Goal: Task Accomplishment & Management: Complete application form

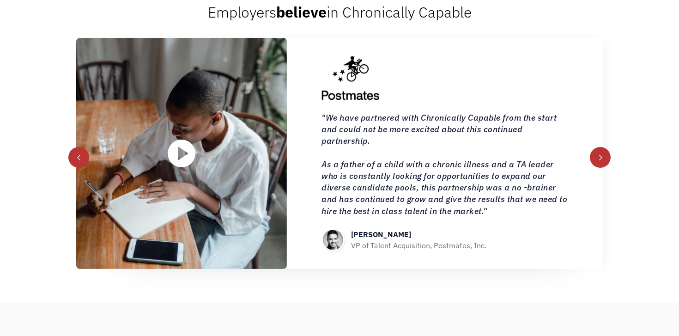
scroll to position [999, 0]
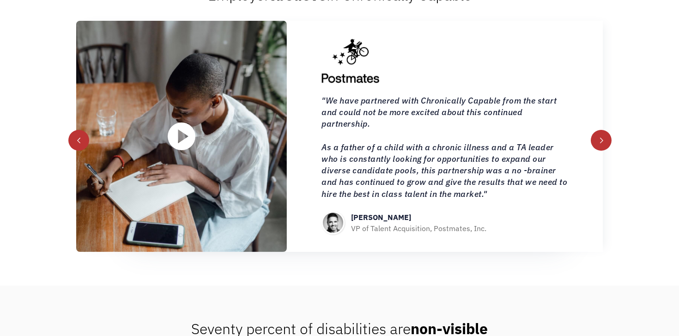
click at [604, 150] on div "next slide" at bounding box center [601, 140] width 21 height 21
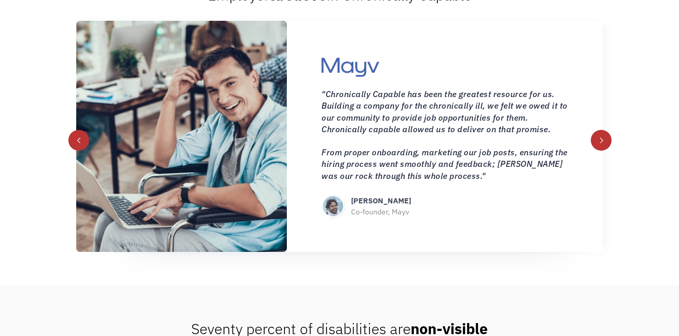
click at [604, 150] on div "next slide" at bounding box center [601, 140] width 21 height 21
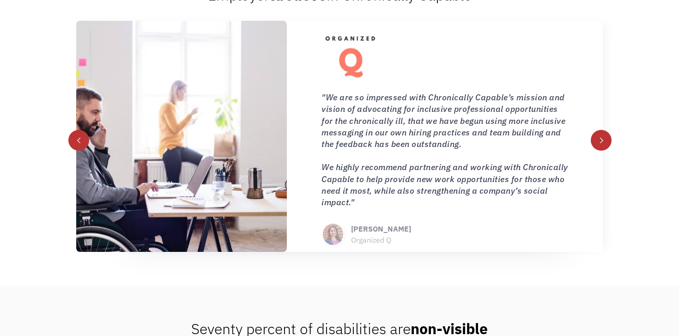
click at [604, 150] on div "next slide" at bounding box center [601, 140] width 21 height 21
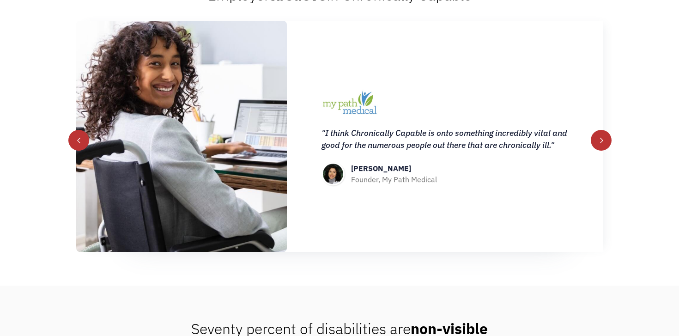
click at [604, 150] on div "next slide" at bounding box center [601, 140] width 21 height 21
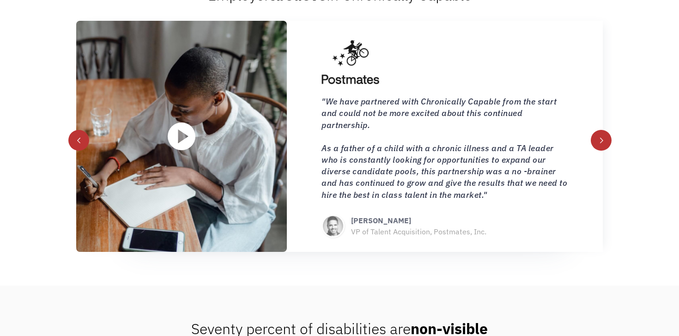
click at [604, 150] on div "next slide" at bounding box center [601, 140] width 21 height 21
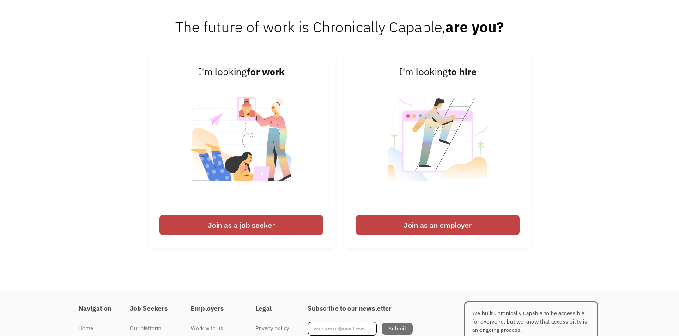
scroll to position [2146, 0]
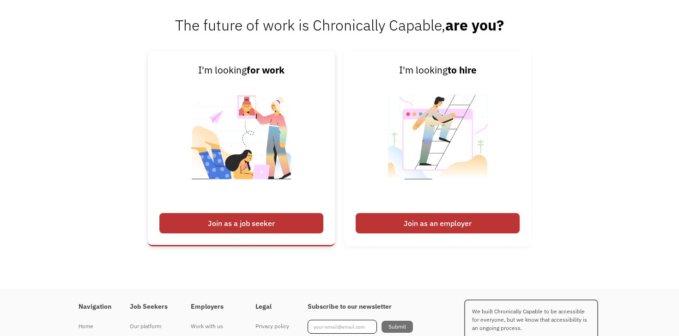
click at [234, 196] on img at bounding box center [241, 143] width 115 height 131
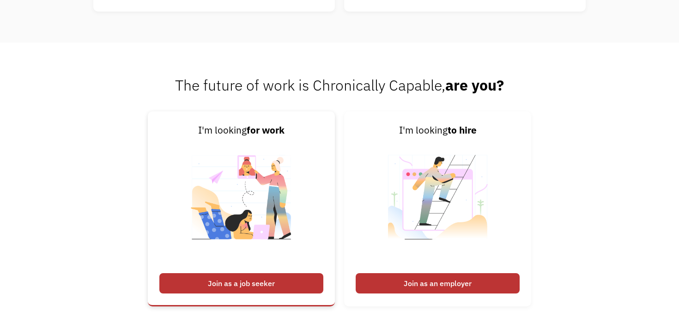
scroll to position [2087, 0]
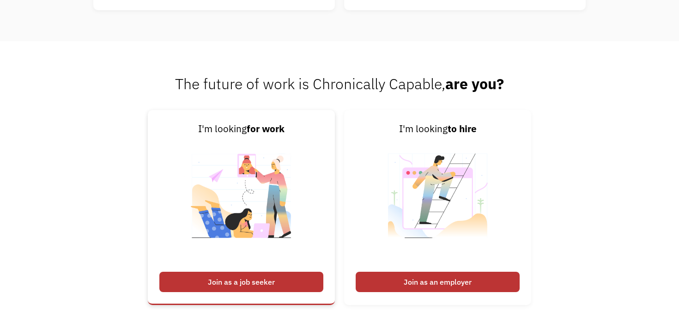
click at [248, 286] on div "Join as a job seeker" at bounding box center [241, 282] width 164 height 20
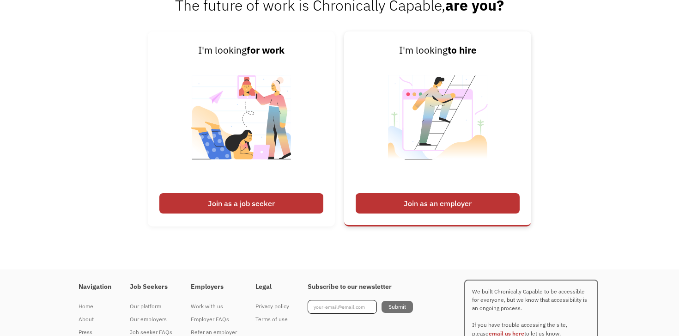
scroll to position [2176, 0]
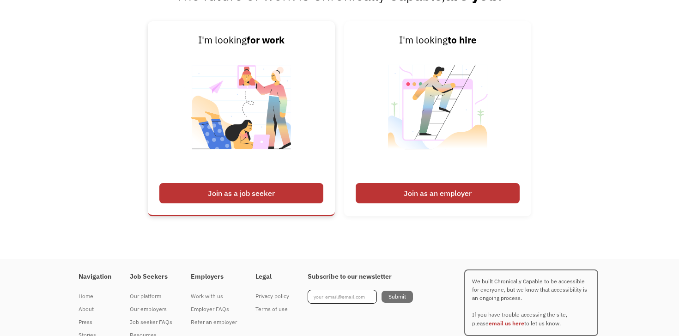
click at [261, 203] on div "Join as a job seeker" at bounding box center [241, 193] width 164 height 20
click at [301, 198] on div "Join as a job seeker" at bounding box center [241, 193] width 164 height 20
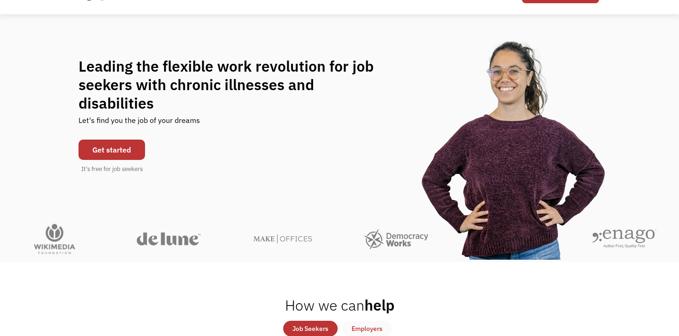
scroll to position [0, 0]
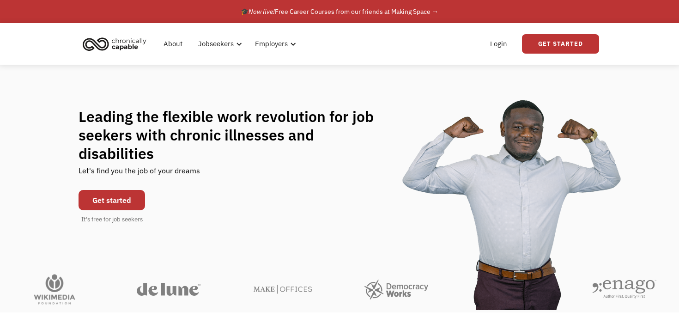
click at [117, 190] on link "Get started" at bounding box center [112, 200] width 67 height 20
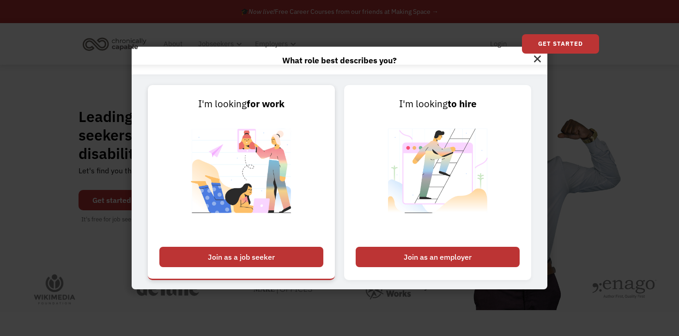
click at [277, 262] on div "Join as a job seeker" at bounding box center [241, 257] width 164 height 20
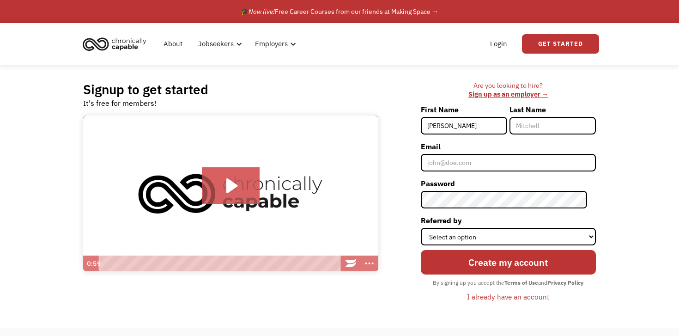
type input "[PERSON_NAME]"
type input "Bougie"
type input "[PERSON_NAME]"
click at [505, 160] on input "Email" at bounding box center [508, 163] width 175 height 18
type input "[EMAIL_ADDRESS][DOMAIN_NAME]"
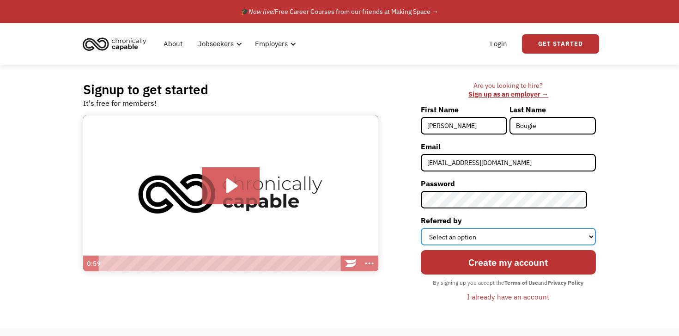
click at [533, 237] on select "Select an option Instagram Facebook Twitter Search Engine News Article Word of …" at bounding box center [508, 237] width 175 height 18
select select "Other"
click at [429, 228] on select "Select an option Instagram Facebook Twitter Search Engine News Article Word of …" at bounding box center [508, 237] width 175 height 18
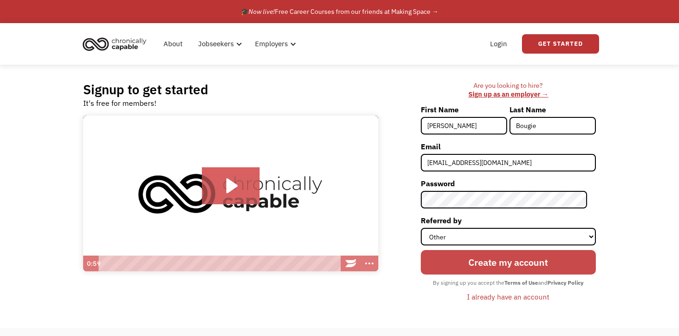
click at [529, 258] on input "Create my account" at bounding box center [508, 262] width 175 height 24
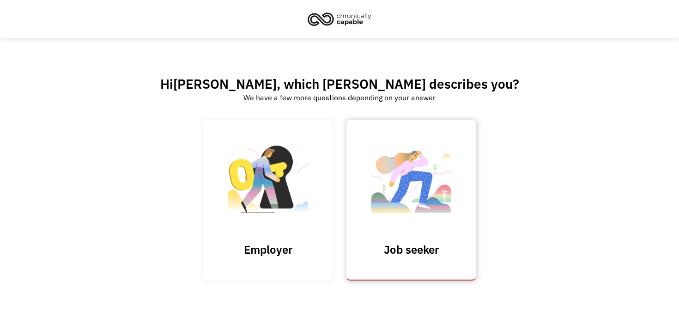
click at [412, 202] on img at bounding box center [411, 183] width 92 height 90
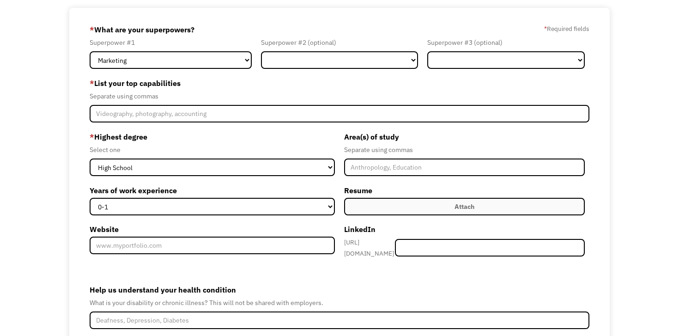
scroll to position [54, 0]
click at [244, 60] on select "Marketing Human Resources Finance Technology Operations Sales Industrial & Manu…" at bounding box center [171, 60] width 162 height 18
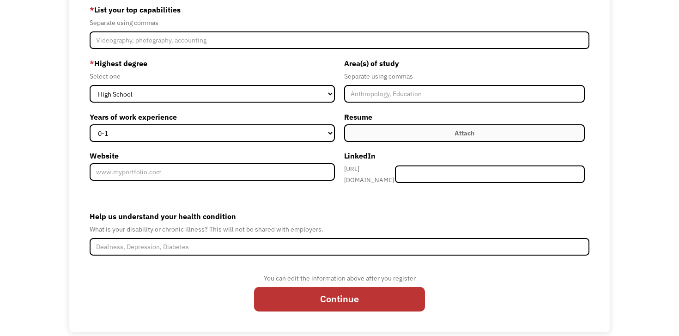
scroll to position [135, 0]
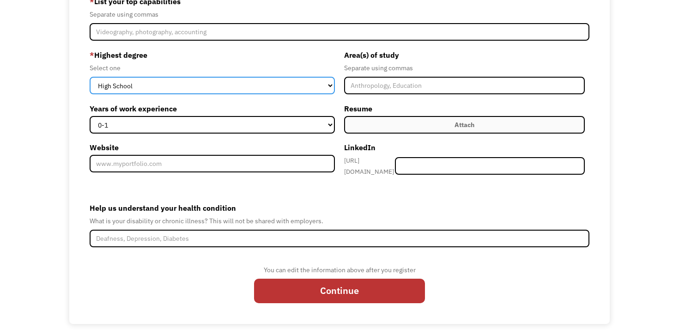
click at [314, 84] on select "High School Associates Bachelors Master's PhD" at bounding box center [212, 86] width 245 height 18
select select "associates"
click at [90, 77] on select "High School Associates Bachelors Master's PhD" at bounding box center [212, 86] width 245 height 18
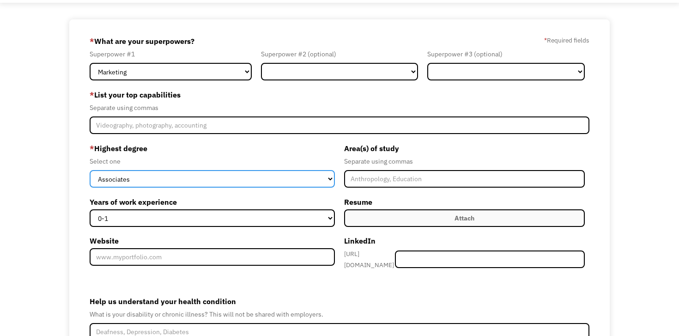
scroll to position [40, 0]
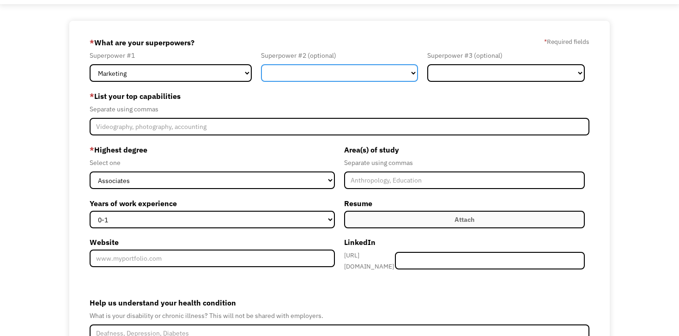
click at [306, 75] on select "Marketing Human Resources Finance Technology Operations Sales Industrial & Manu…" at bounding box center [339, 73] width 157 height 18
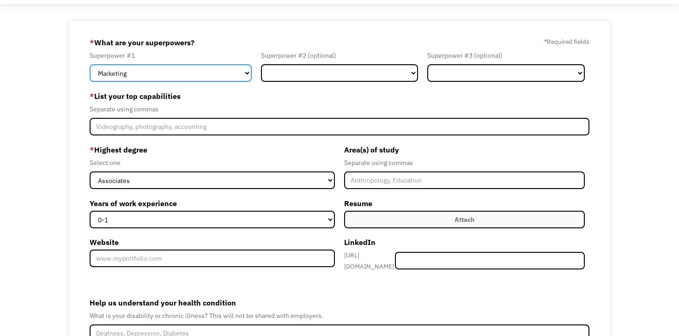
click at [245, 73] on select "Marketing Human Resources Finance Technology Operations Sales Industrial & Manu…" at bounding box center [171, 73] width 162 height 18
select select "Other"
click at [90, 64] on select "Marketing Human Resources Finance Technology Operations Sales Industrial & Manu…" at bounding box center [171, 73] width 162 height 18
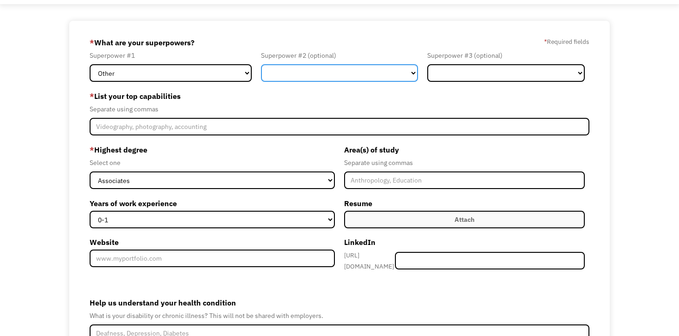
click at [345, 73] on select "Marketing Human Resources Finance Technology Operations Sales Industrial & Manu…" at bounding box center [339, 73] width 157 height 18
select select "Other"
click at [261, 64] on select "Marketing Human Resources Finance Technology Operations Sales Industrial & Manu…" at bounding box center [339, 73] width 157 height 18
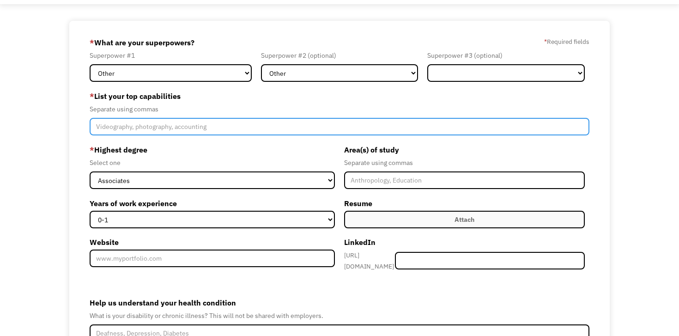
click at [406, 128] on input "Member-Create-Step1" at bounding box center [340, 127] width 500 height 18
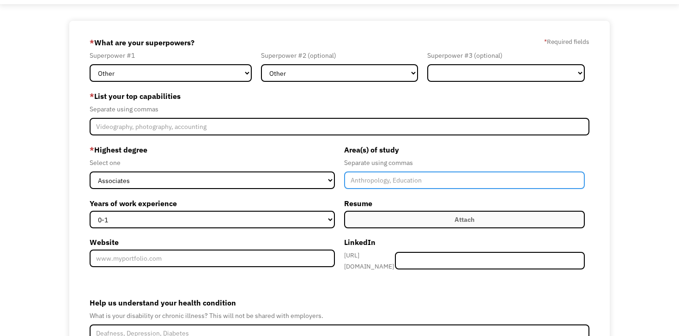
click at [416, 175] on input "Member-Create-Step1" at bounding box center [464, 180] width 241 height 18
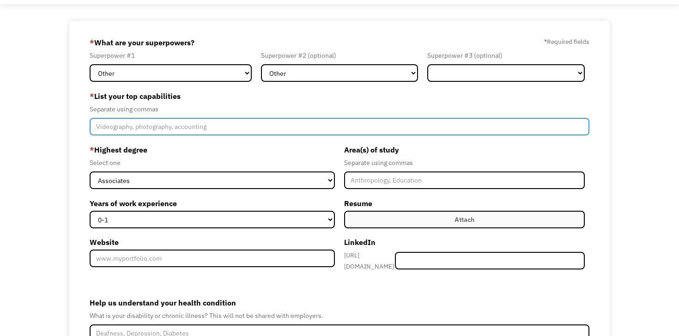
click at [386, 127] on input "Member-Create-Step1" at bounding box center [340, 127] width 500 height 18
type input "Behavior Intervention,"
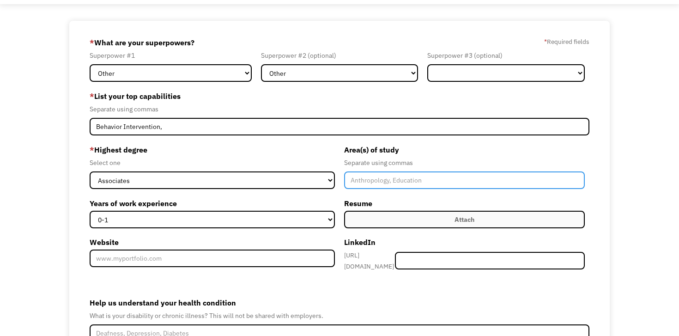
click at [512, 182] on input "Member-Create-Step1" at bounding box center [464, 180] width 241 height 18
type input "Behavioral Health Studies, Liberal Studies"
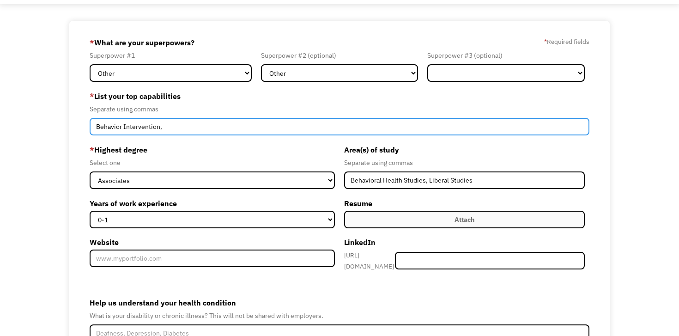
click at [483, 119] on input "Behavior Intervention," at bounding box center [340, 127] width 500 height 18
click at [426, 127] on input "Behavior Intervention," at bounding box center [340, 127] width 500 height 18
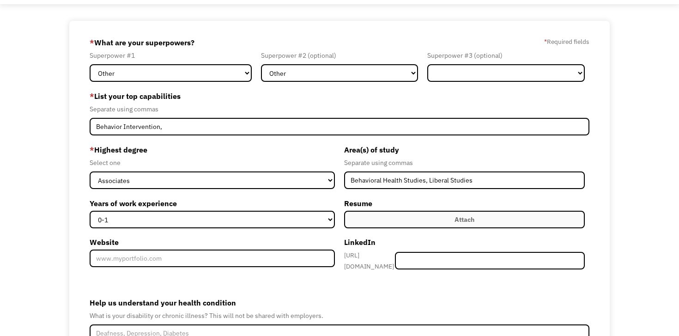
click at [93, 94] on span "*" at bounding box center [92, 95] width 5 height 9
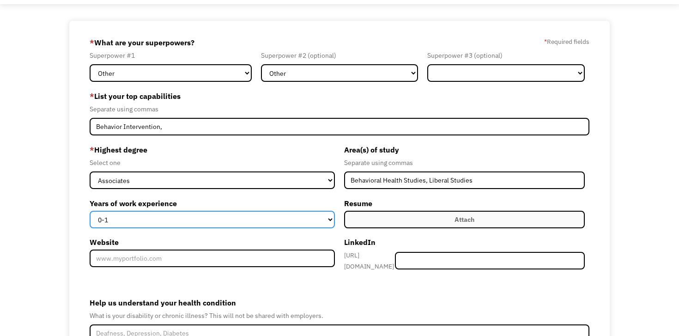
click at [319, 223] on select "0-1 2-4 5-10 11-15 15+" at bounding box center [212, 220] width 245 height 18
select select "5-10"
click at [90, 211] on select "0-1 2-4 5-10 11-15 15+" at bounding box center [212, 220] width 245 height 18
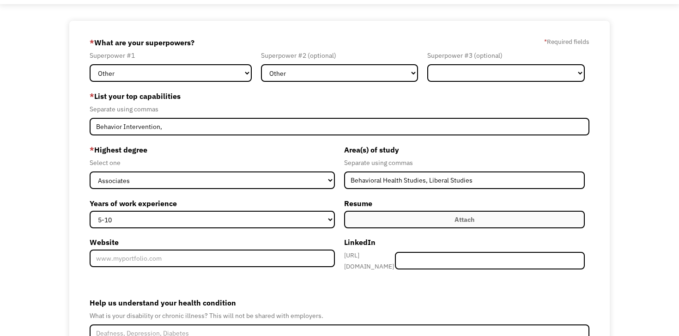
click at [447, 216] on label "Attach" at bounding box center [464, 220] width 241 height 18
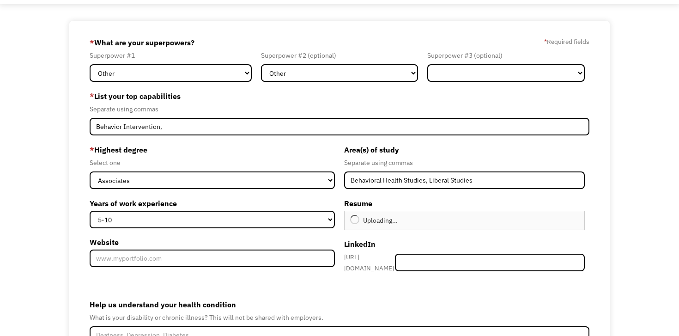
type input "Continue"
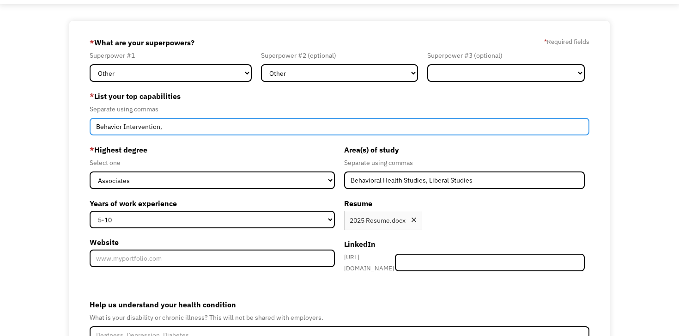
click at [274, 128] on input "Behavior Intervention," at bounding box center [340, 127] width 500 height 18
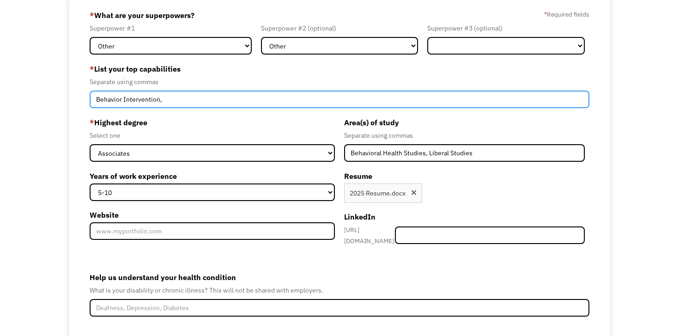
scroll to position [91, 0]
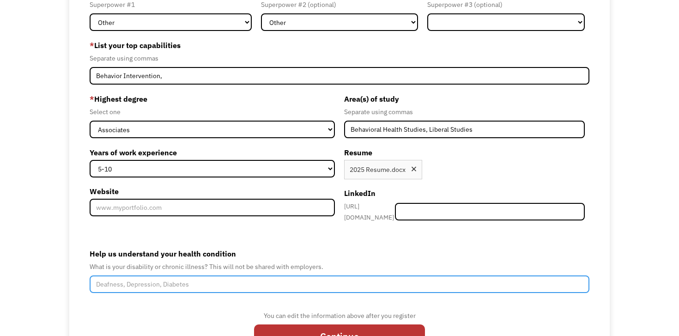
click at [275, 277] on input "Help us understand your health condition" at bounding box center [340, 284] width 500 height 18
type input "Chronic Vestibular Migraines, Chronic Vertigo, Epilepsy"
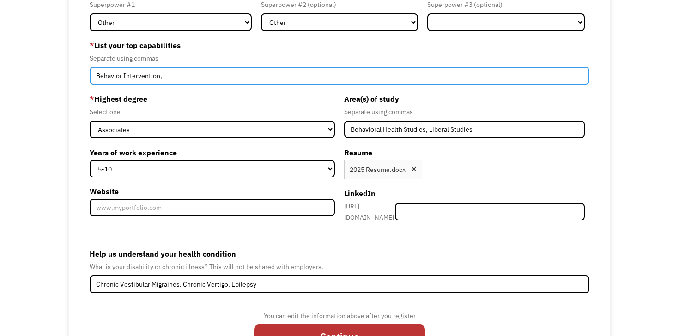
click at [290, 77] on input "Behavior Intervention," at bounding box center [340, 76] width 500 height 18
type input "Behavior Intervention, Data Collection,"
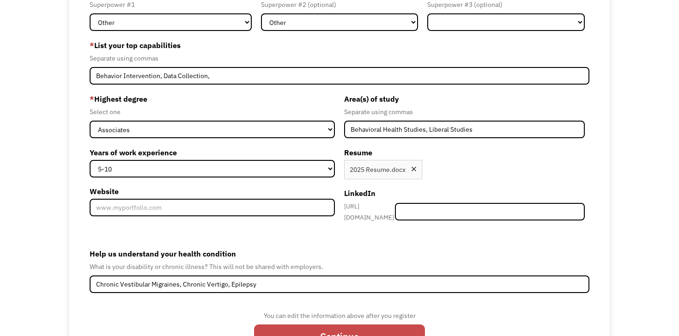
click at [319, 327] on input "Continue" at bounding box center [339, 336] width 171 height 24
type input "Please wait..."
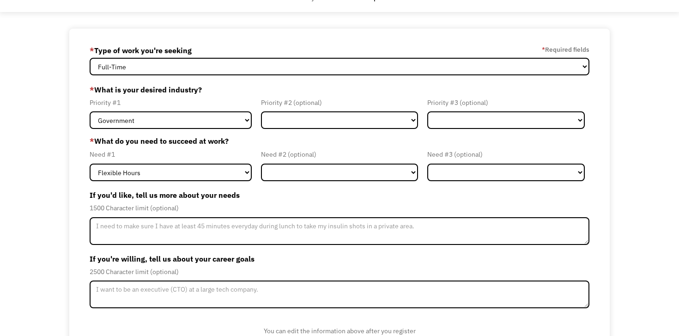
scroll to position [34, 0]
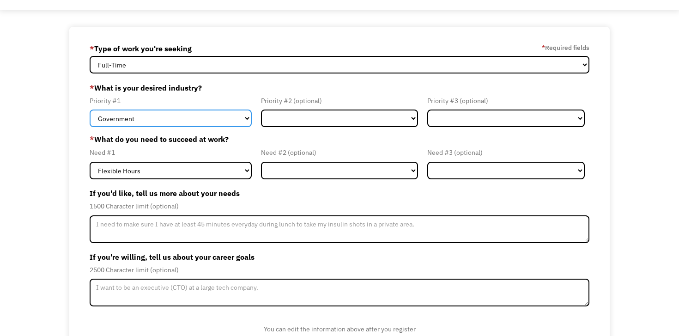
click at [223, 120] on select "Government Finance & Insurance Health & Social Care Tech & Engineering Creative…" at bounding box center [171, 118] width 162 height 18
select select "Education"
click at [90, 109] on select "Government Finance & Insurance Health & Social Care Tech & Engineering Creative…" at bounding box center [171, 118] width 162 height 18
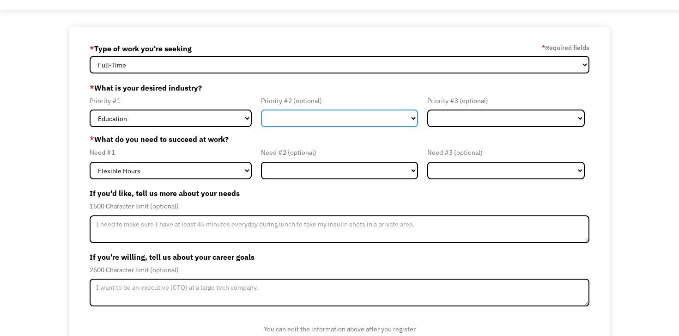
click at [319, 109] on select "Government Finance & Insurance Health & Social Care Tech & Engineering Creative…" at bounding box center [339, 118] width 157 height 18
select select "Other"
click at [261, 109] on select "Government Finance & Insurance Health & Social Care Tech & Engineering Creative…" at bounding box center [339, 118] width 157 height 18
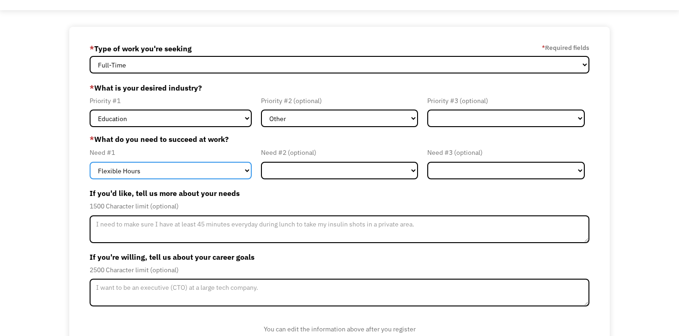
click at [178, 167] on select "Flexible Hours Remote Work Service Animal On-site Accommodations Visual Support…" at bounding box center [171, 171] width 162 height 18
select select "Remote Work"
click at [90, 162] on select "Flexible Hours Remote Work Service Animal On-site Accommodations Visual Support…" at bounding box center [171, 171] width 162 height 18
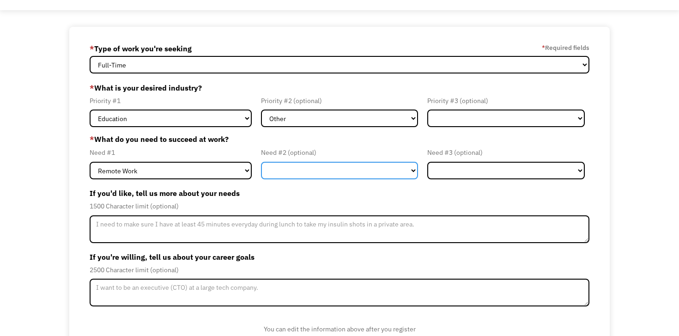
click at [296, 165] on select "Flexible Hours Remote Work Service Animal On-site Accommodations Visual Support…" at bounding box center [339, 171] width 157 height 18
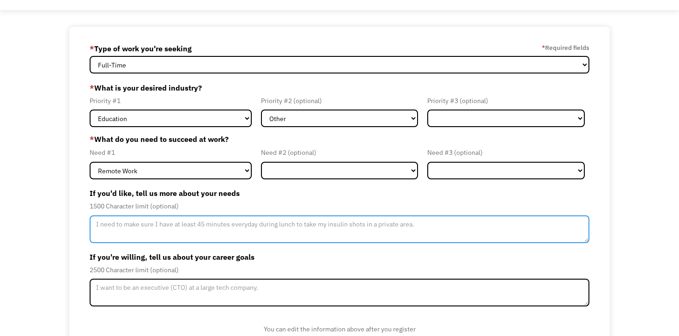
click at [273, 222] on textarea "Member-Update-Form-Step2" at bounding box center [340, 229] width 500 height 28
drag, startPoint x: 195, startPoint y: 225, endPoint x: 170, endPoint y: 223, distance: 24.6
click at [170, 223] on textarea "I need to be able to work primarily from home, and be able to take breaks when …" at bounding box center [340, 229] width 500 height 28
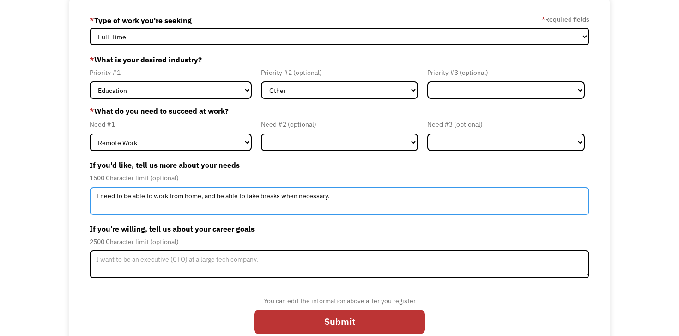
scroll to position [81, 0]
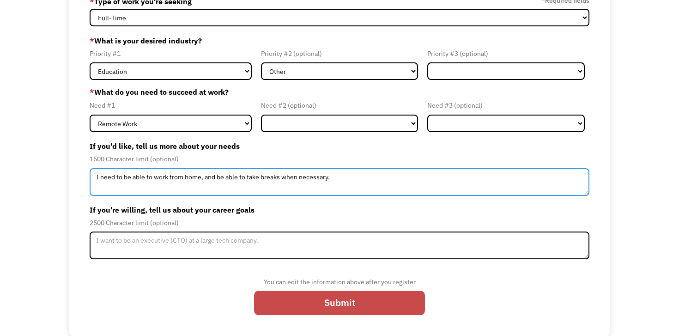
type textarea "I need to be able to work from home, and be able to take breaks when necessary."
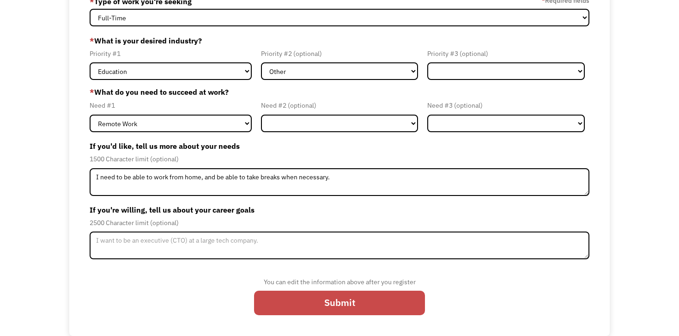
click at [344, 308] on input "Submit" at bounding box center [339, 302] width 171 height 24
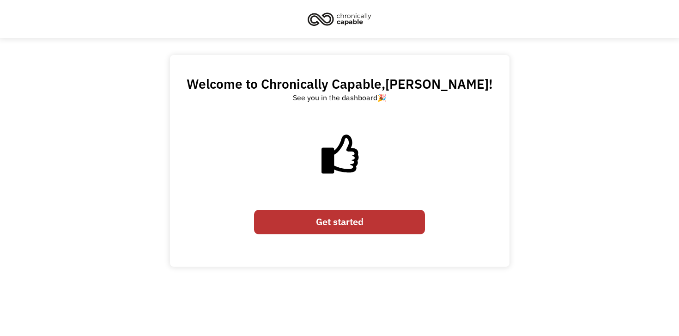
click at [334, 232] on link "Get started" at bounding box center [339, 222] width 171 height 24
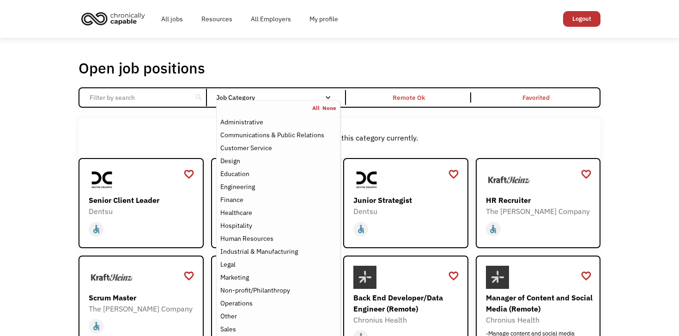
click at [300, 103] on nav "All None Administrative Communications & Public Relations Customer Service Desi…" at bounding box center [278, 239] width 124 height 278
click at [283, 169] on div "Education" at bounding box center [278, 173] width 116 height 11
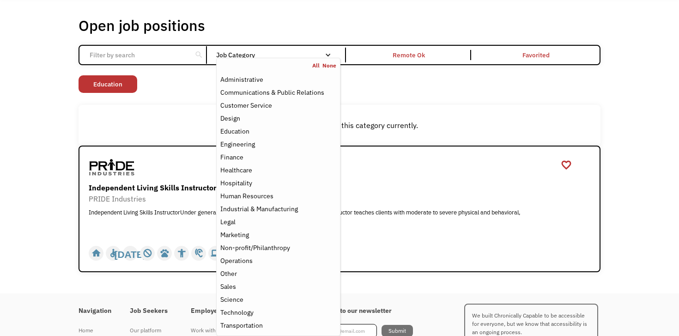
scroll to position [47, 0]
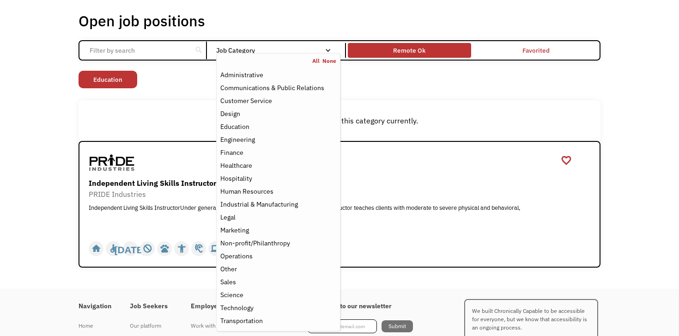
click at [421, 54] on div "Remote Ok" at bounding box center [409, 50] width 32 height 11
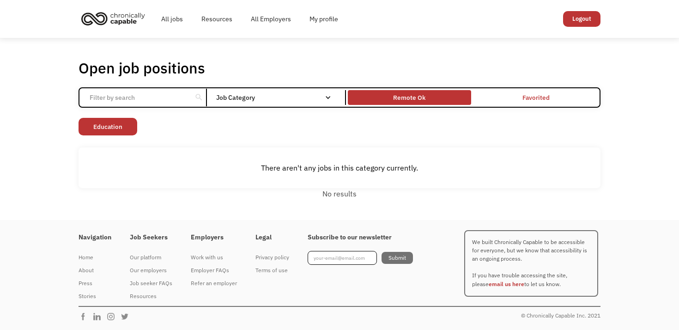
scroll to position [0, 0]
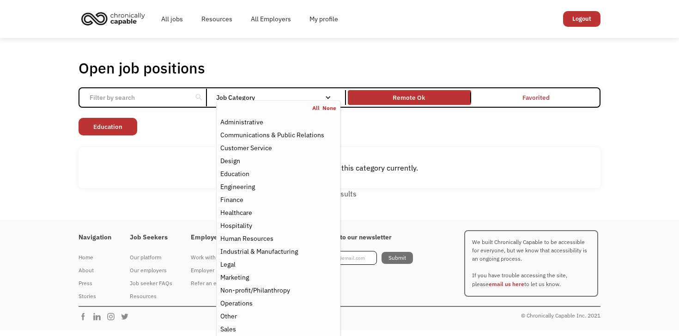
click at [315, 109] on link "All" at bounding box center [317, 107] width 10 height 7
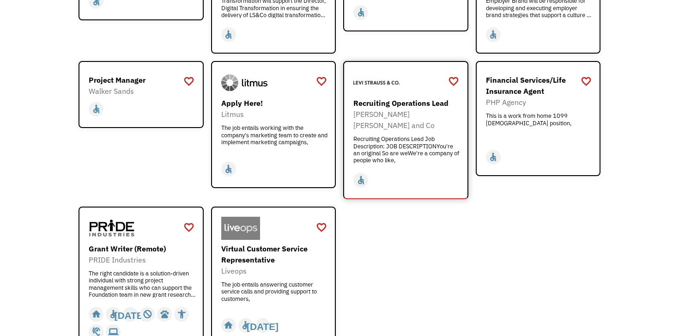
scroll to position [712, 0]
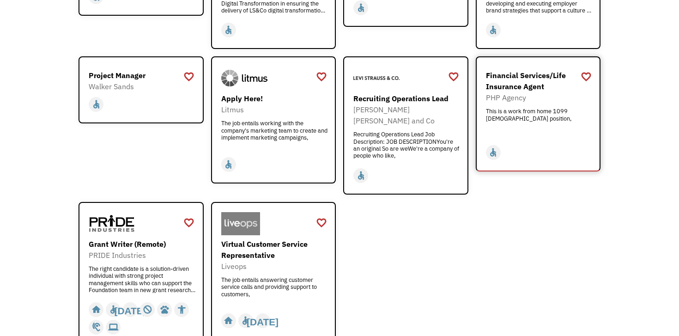
click at [515, 92] on div "PHP Agency" at bounding box center [539, 97] width 107 height 11
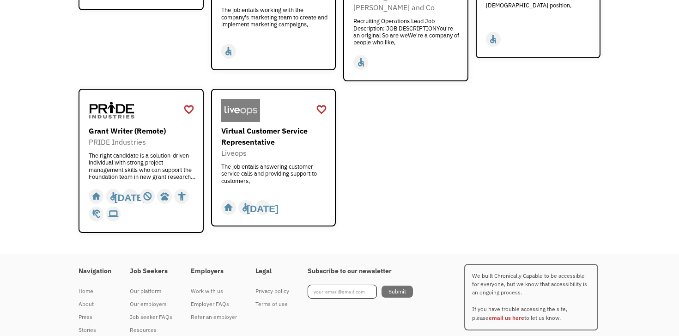
scroll to position [830, 0]
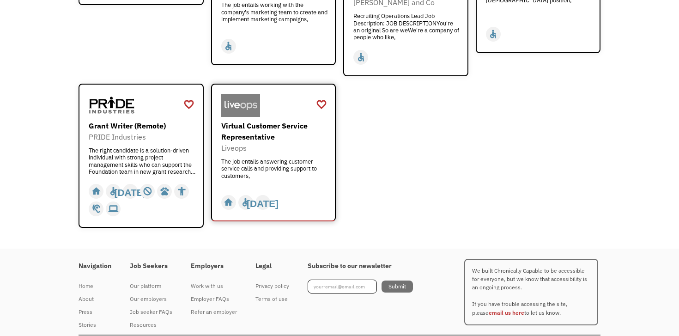
click at [305, 160] on div "The job entails answering customer service calls and providing support to custo…" at bounding box center [274, 172] width 107 height 28
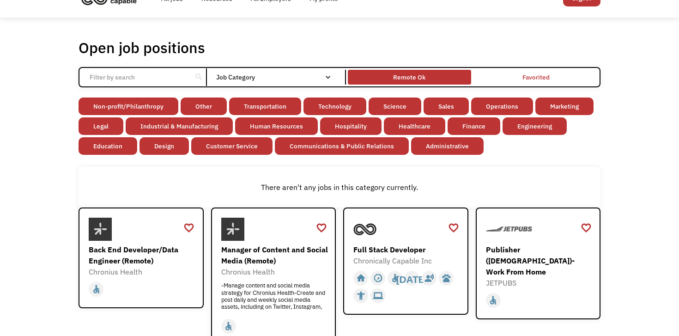
scroll to position [0, 0]
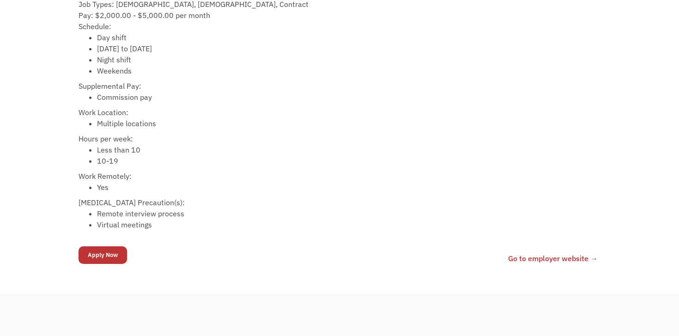
scroll to position [414, 0]
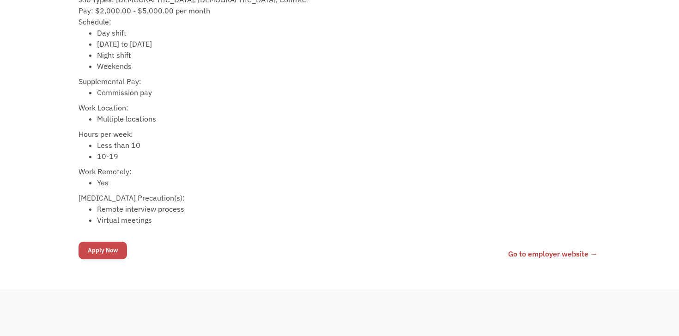
click at [111, 251] on input "Apply Now" at bounding box center [103, 251] width 48 height 18
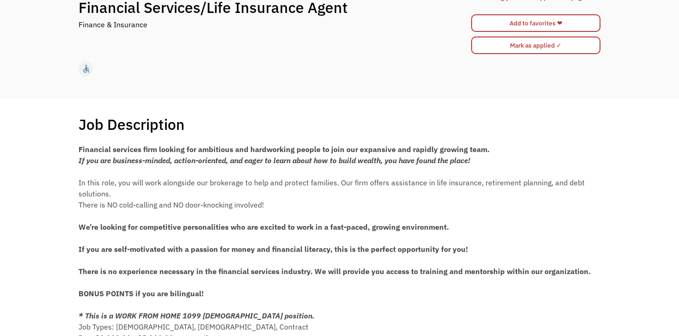
scroll to position [0, 0]
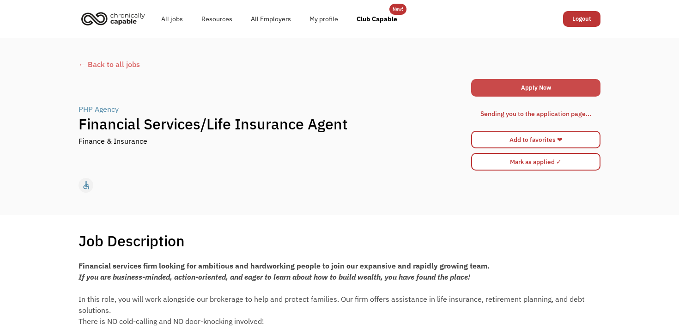
click at [503, 93] on link "Apply Now" at bounding box center [535, 88] width 129 height 18
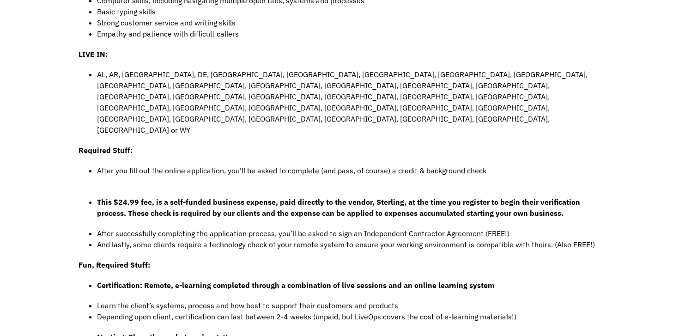
scroll to position [491, 0]
